Goal: Task Accomplishment & Management: Complete application form

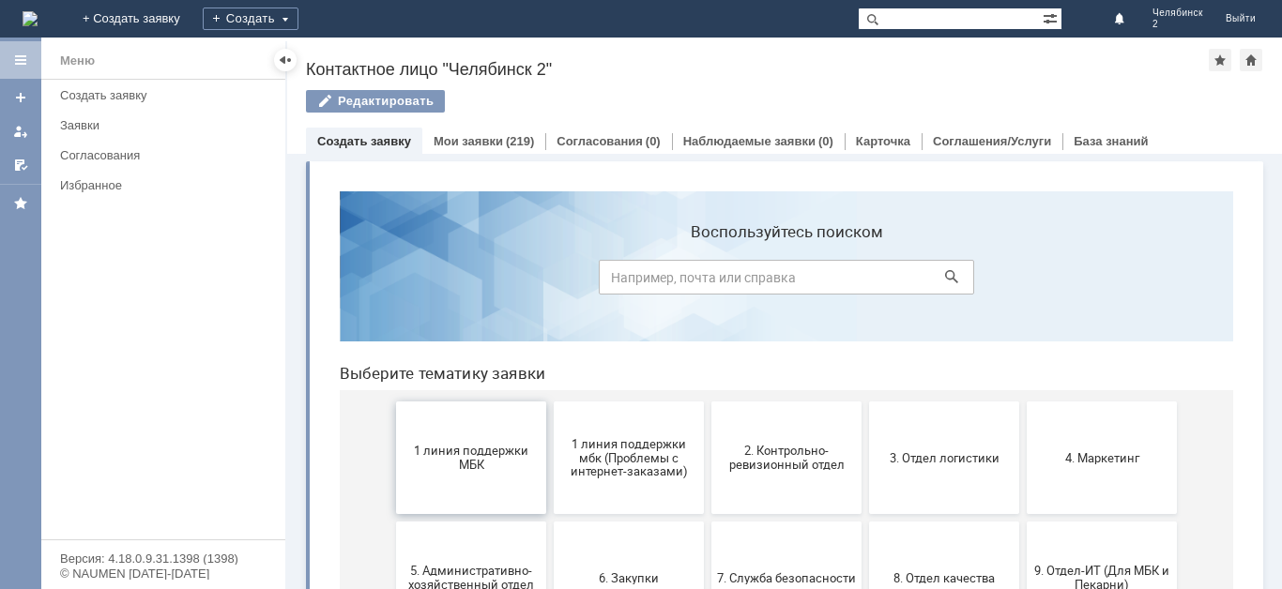
click at [472, 463] on span "1 линия поддержки МБК" at bounding box center [471, 458] width 139 height 28
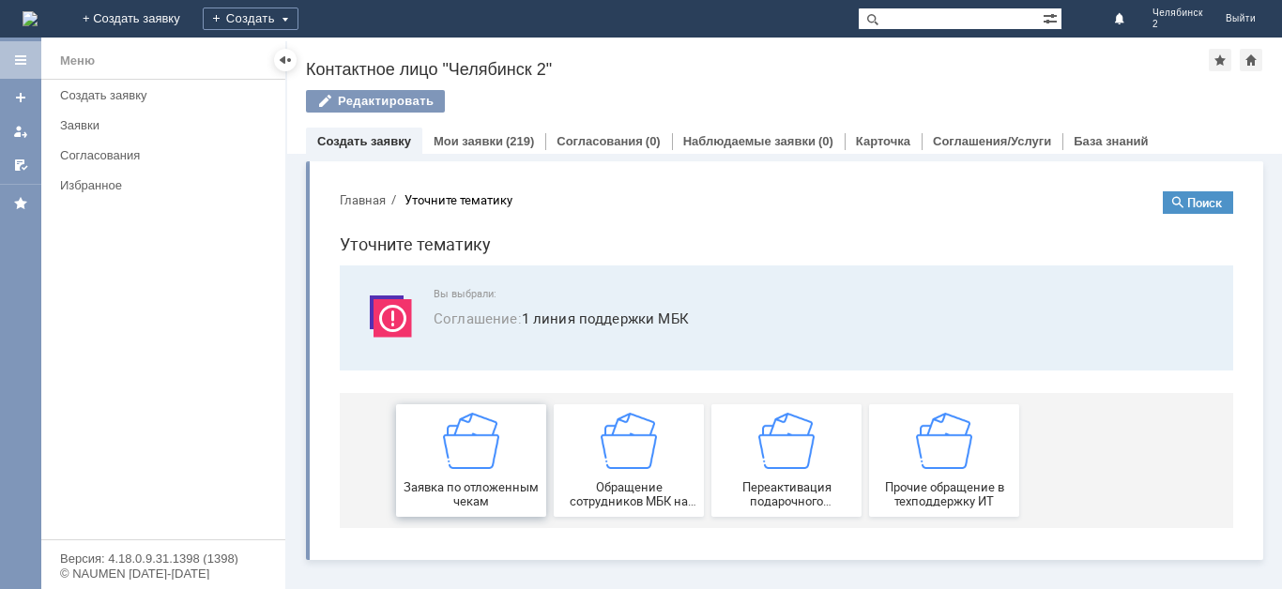
click at [481, 483] on span "Заявка по отложенным чекам" at bounding box center [471, 495] width 139 height 28
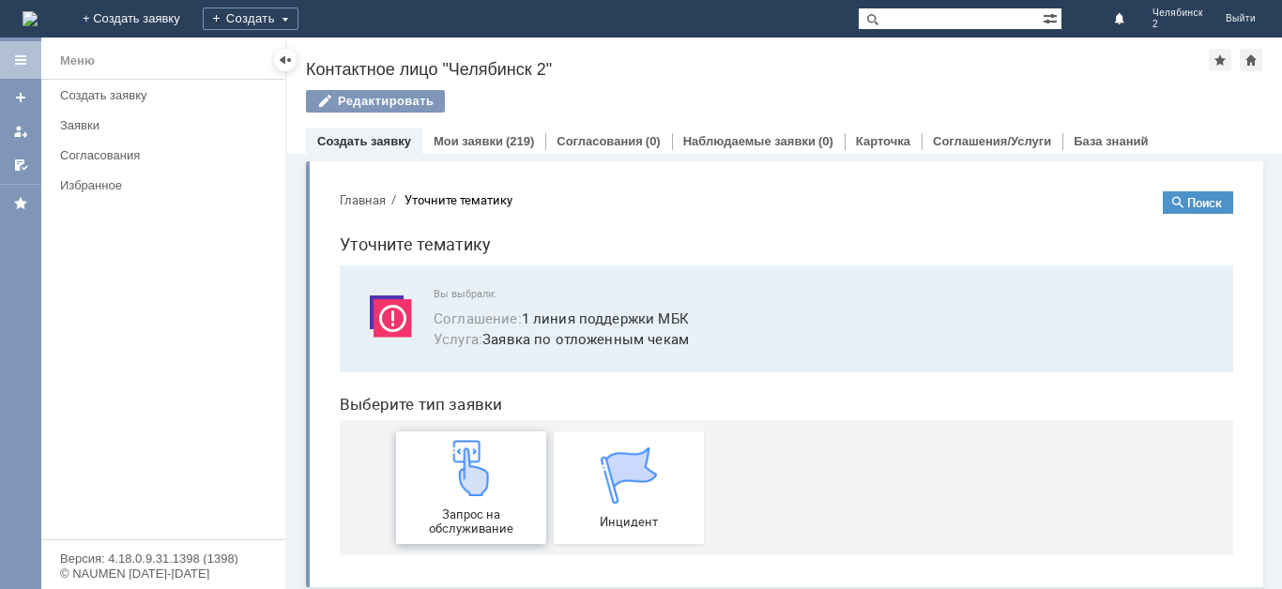
click at [470, 512] on span "Запрос на обслуживание" at bounding box center [471, 522] width 139 height 28
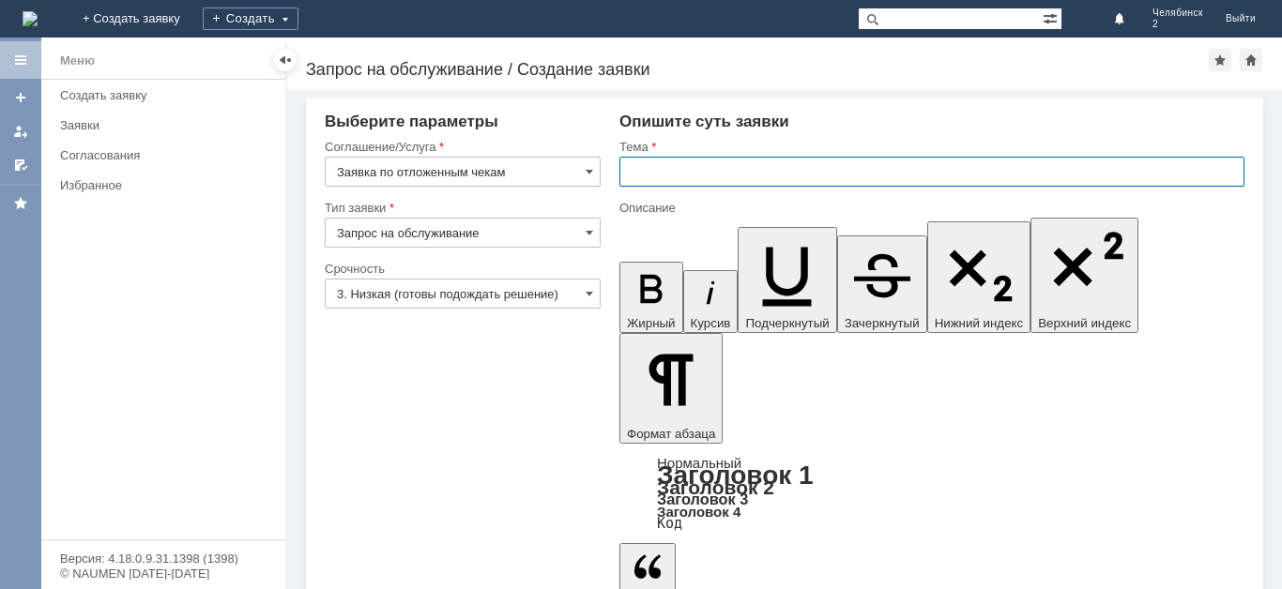
click at [635, 170] on input "text" at bounding box center [931, 172] width 625 height 30
type input "т"
type input "Отлож"
click at [695, 164] on input "Отлож" at bounding box center [931, 172] width 625 height 30
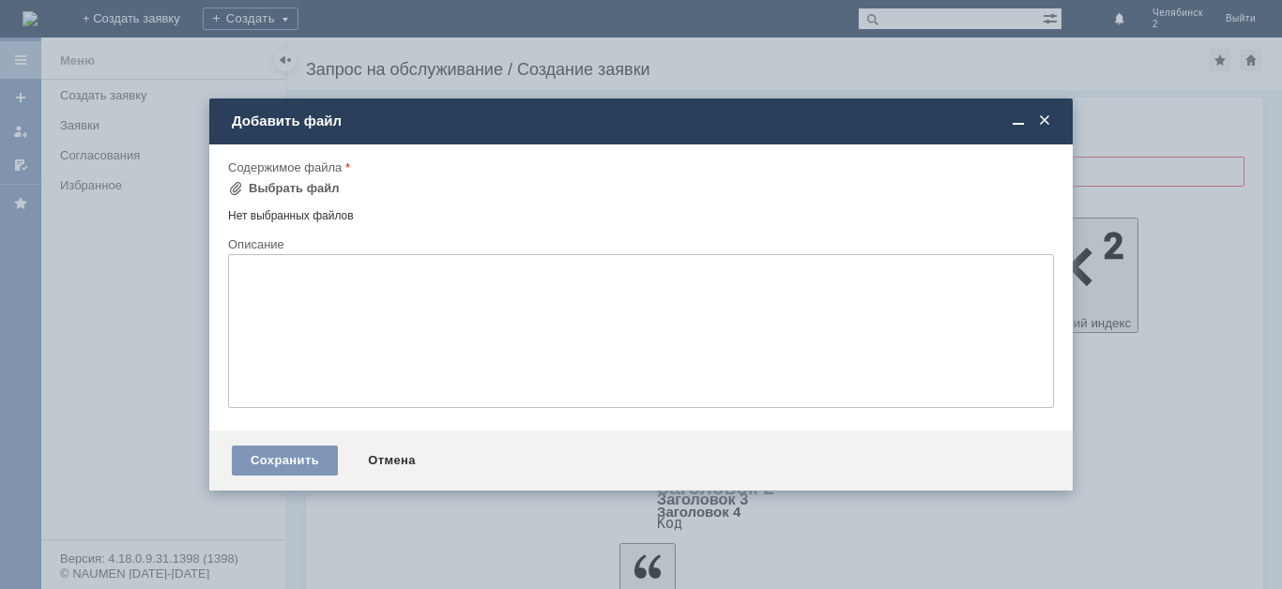
click at [1041, 121] on span at bounding box center [1044, 121] width 19 height 17
